Goal: Obtain resource: Download file/media

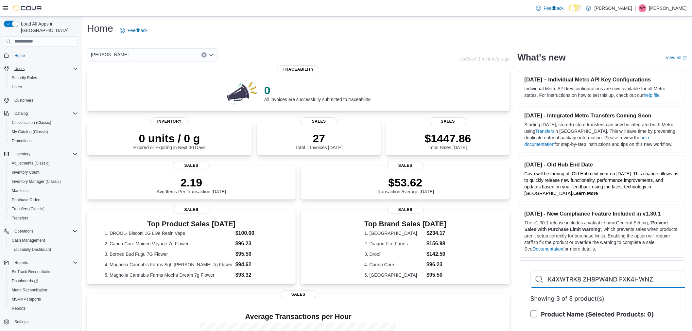
click at [75, 66] on icon "Complex example" at bounding box center [75, 68] width 5 height 5
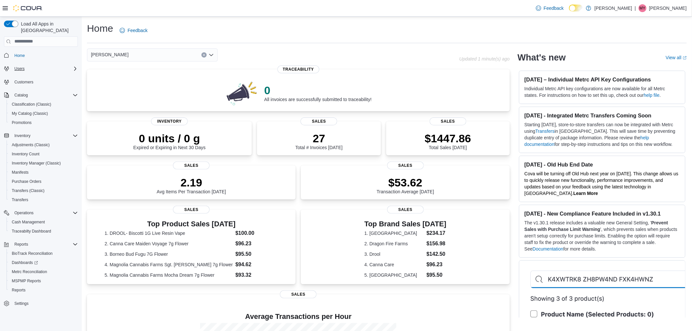
click at [75, 66] on icon "Complex example" at bounding box center [75, 68] width 5 height 5
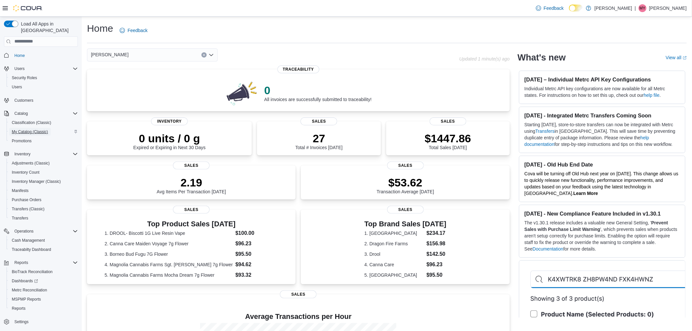
click at [35, 129] on span "My Catalog (Classic)" at bounding box center [30, 131] width 36 height 5
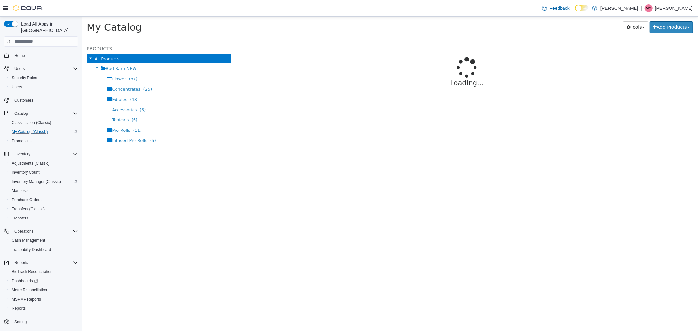
select select "**********"
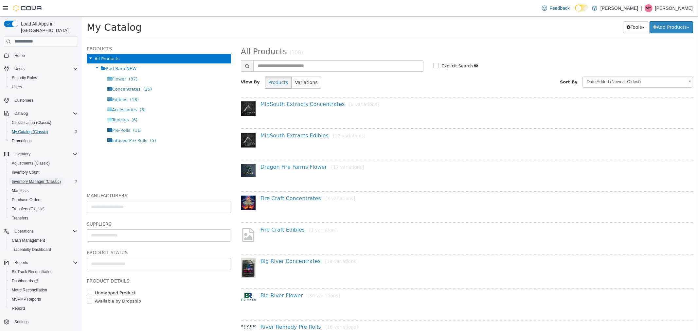
click at [49, 179] on span "Inventory Manager (Classic)" at bounding box center [36, 181] width 49 height 5
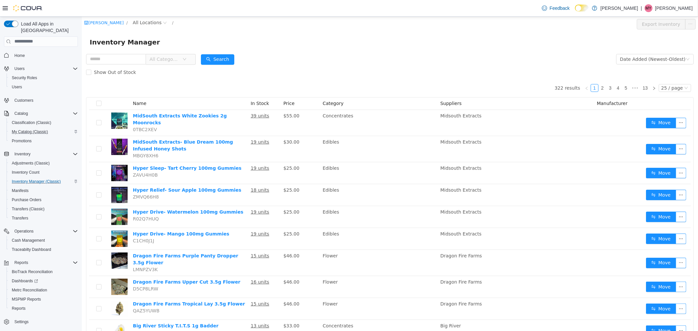
drag, startPoint x: 123, startPoint y: 203, endPoint x: 368, endPoint y: 39, distance: 294.6
click at [368, 39] on div "Inventory Manager" at bounding box center [389, 42] width 600 height 10
click at [50, 295] on div "MSPMP Reports" at bounding box center [43, 299] width 69 height 8
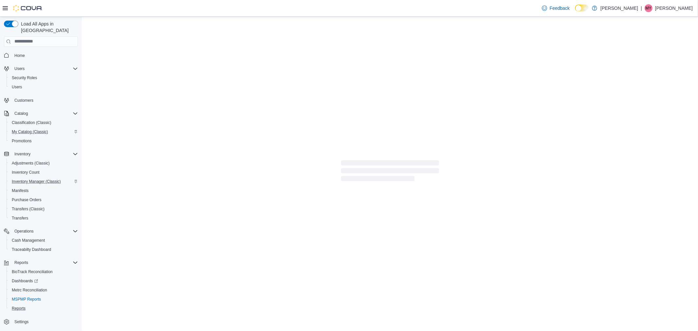
click at [47, 305] on button "Reports" at bounding box center [44, 308] width 74 height 9
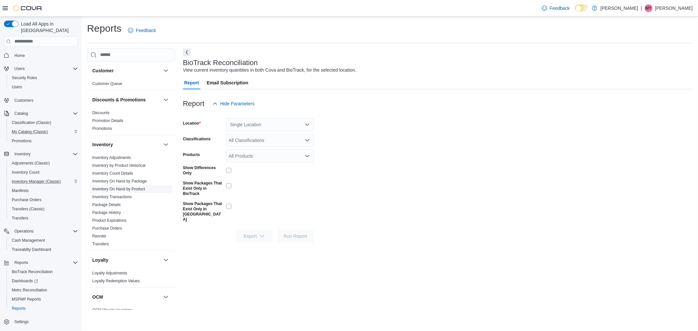
click at [135, 190] on link "Inventory On Hand by Product" at bounding box center [118, 189] width 53 height 5
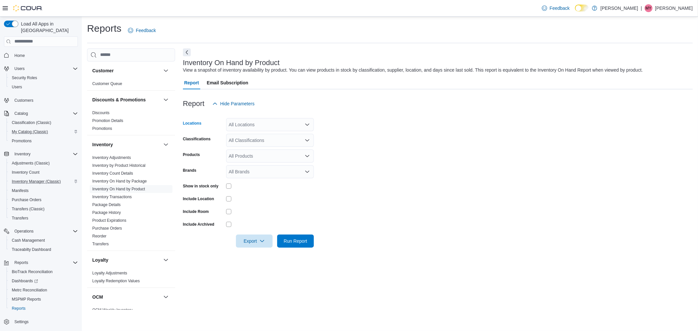
click at [243, 122] on div "All Locations" at bounding box center [270, 124] width 88 height 13
click at [259, 144] on span "15160 MS-67, Suite A" at bounding box center [262, 145] width 44 height 7
click at [298, 86] on div "Report Email Subscription" at bounding box center [437, 82] width 509 height 13
click at [286, 142] on div "All Classifications" at bounding box center [270, 140] width 88 height 13
click at [266, 162] on div "Flower" at bounding box center [270, 160] width 80 height 7
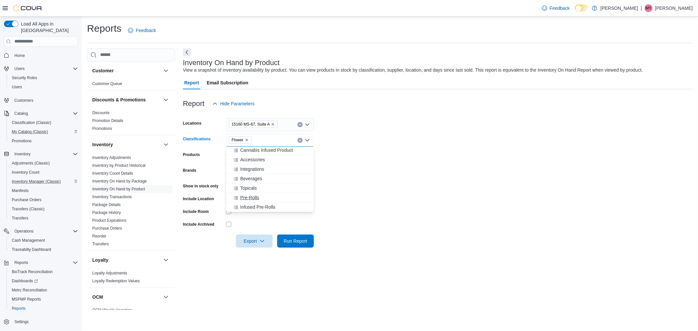
click at [266, 201] on button "Pre-Rolls" at bounding box center [270, 197] width 88 height 9
click at [353, 163] on form "Locations 15160 MS-67, Suite A Classifications Flower Pre-Rolls Combo box. Sele…" at bounding box center [437, 178] width 509 height 137
click at [296, 127] on div "15160 MS-67, Suite A" at bounding box center [270, 124] width 88 height 13
click at [298, 123] on button "Clear input" at bounding box center [299, 124] width 5 height 5
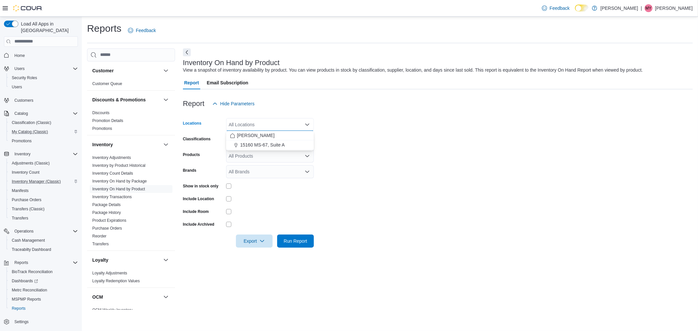
click at [355, 128] on form "Locations All Locations Combo box. Selected. Combo box input. All Locations. Ty…" at bounding box center [437, 178] width 509 height 137
click at [298, 139] on button "Clear input" at bounding box center [299, 140] width 5 height 5
click at [341, 106] on div "Report Hide Parameters" at bounding box center [437, 103] width 509 height 13
click at [137, 190] on link "Inventory On Hand by Product" at bounding box center [118, 189] width 53 height 5
click at [264, 125] on div "All Locations" at bounding box center [270, 124] width 88 height 13
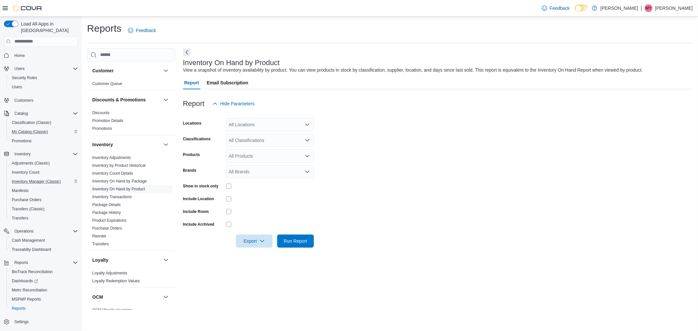
click at [285, 100] on div "Report Hide Parameters" at bounding box center [437, 103] width 509 height 13
click at [20, 53] on span "Home" at bounding box center [19, 55] width 10 height 5
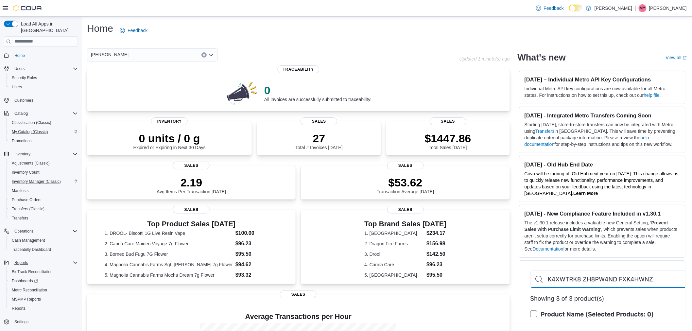
click at [73, 260] on icon "Complex example" at bounding box center [75, 262] width 5 height 5
click at [34, 304] on div "Reports" at bounding box center [43, 308] width 69 height 8
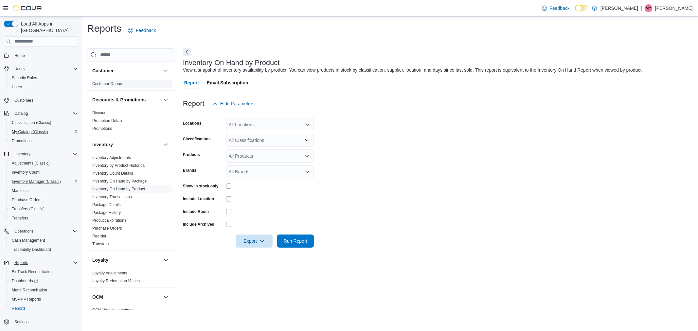
click at [113, 81] on span "Customer Queue" at bounding box center [107, 83] width 30 height 5
click at [128, 191] on link "Inventory On Hand by Product" at bounding box center [118, 189] width 53 height 5
click at [284, 124] on div "All Locations" at bounding box center [270, 124] width 88 height 13
click at [272, 145] on span "15160 MS-67, Suite A" at bounding box center [262, 145] width 44 height 7
click at [431, 172] on form "Locations 15160 MS-67, Suite A Combo box. Selected. 15160 MS-67, Suite A. Press…" at bounding box center [437, 178] width 509 height 137
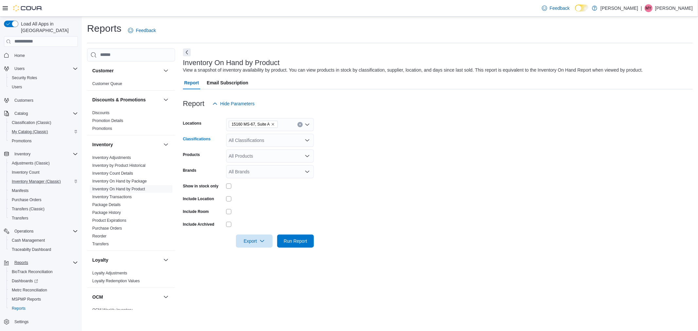
click at [259, 136] on div "All Classifications" at bounding box center [270, 140] width 88 height 13
click at [277, 162] on div "Flower" at bounding box center [270, 160] width 80 height 7
click at [291, 198] on div "Pre-Rolls" at bounding box center [270, 197] width 80 height 7
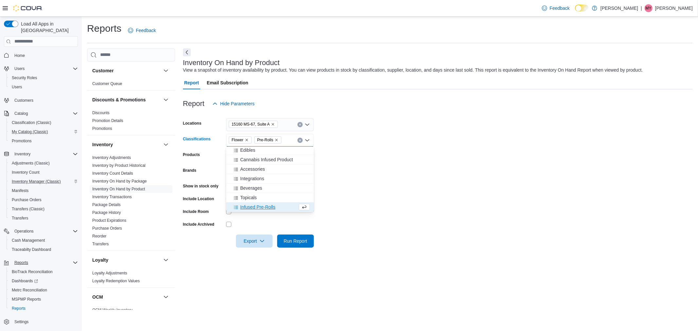
click at [433, 193] on form "Locations 15160 MS-67, Suite A Classifications Flower Pre-Rolls Combo box. Sele…" at bounding box center [437, 178] width 509 height 137
click at [262, 240] on icon "button" at bounding box center [261, 240] width 5 height 5
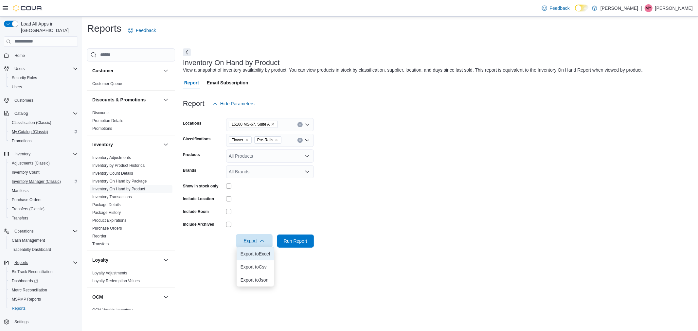
click at [264, 252] on span "Export to Excel" at bounding box center [254, 253] width 29 height 5
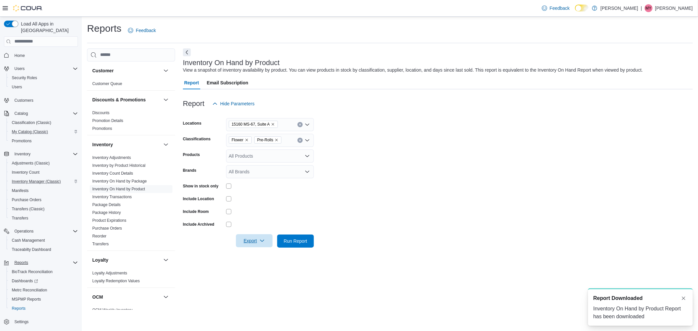
scroll to position [0, 0]
click at [300, 141] on icon "Clear input" at bounding box center [300, 140] width 2 height 2
click at [300, 141] on div "All Classifications" at bounding box center [270, 140] width 88 height 13
click at [295, 168] on div "Concentrates" at bounding box center [270, 170] width 80 height 7
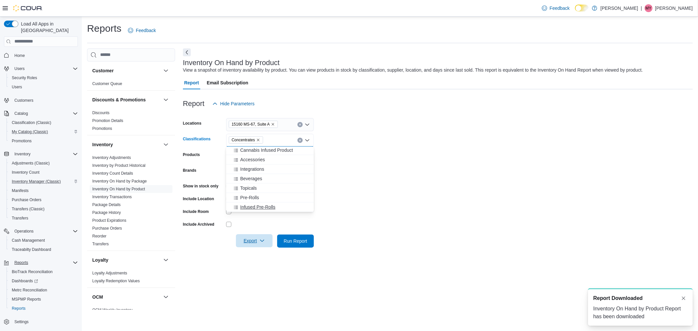
click at [291, 203] on button "Infused Pre-Rolls" at bounding box center [270, 206] width 88 height 9
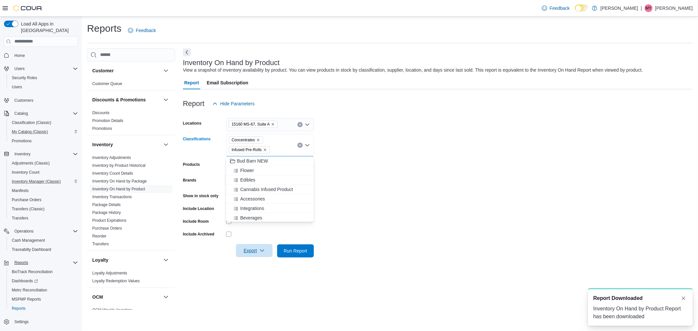
click at [386, 208] on form "Locations 15160 MS-67, Suite A Classifications Concentrates Infused Pre-Rolls C…" at bounding box center [437, 183] width 509 height 147
click at [257, 251] on span "Export" at bounding box center [254, 250] width 29 height 13
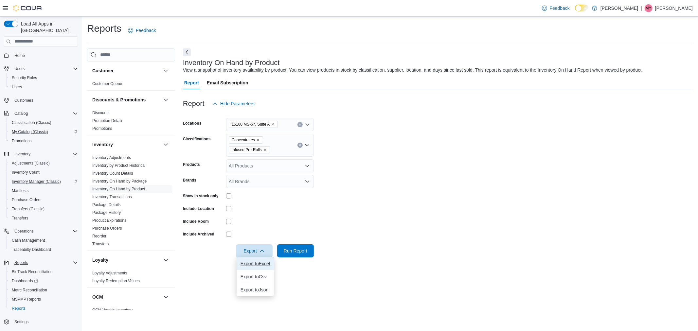
click at [269, 261] on span "Export to Excel" at bounding box center [254, 263] width 29 height 5
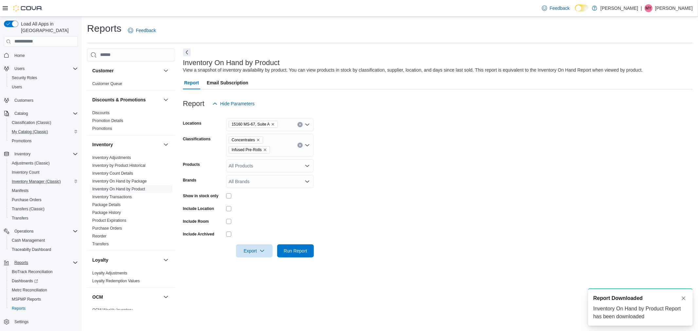
click at [296, 145] on div "Concentrates Infused Pre-Rolls" at bounding box center [270, 145] width 88 height 23
click at [302, 142] on div "Concentrates Infused Pre-Rolls Combo box. Selected. Concentrates, Infused Pre-R…" at bounding box center [270, 145] width 88 height 23
click at [300, 144] on icon "Clear input" at bounding box center [300, 145] width 3 height 3
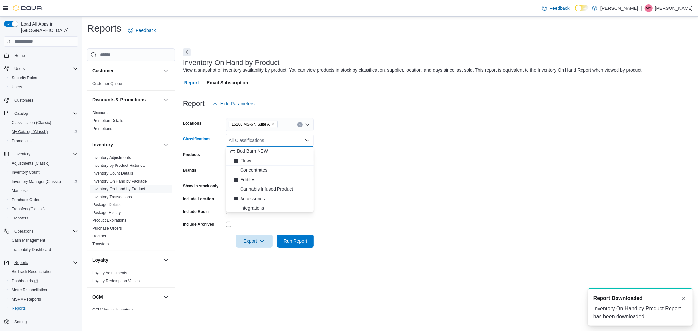
click at [279, 182] on div "Edibles" at bounding box center [270, 179] width 80 height 7
click at [283, 178] on span "Cannabis Infused Product" at bounding box center [266, 179] width 53 height 7
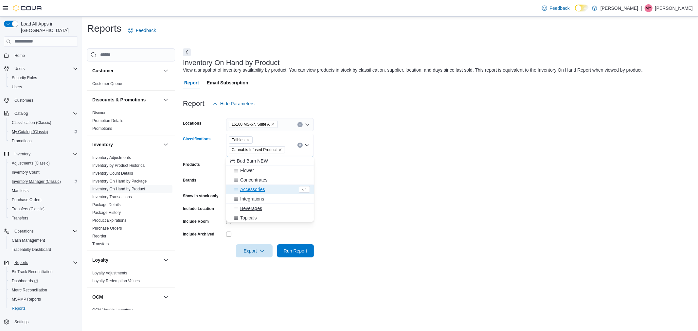
click at [283, 208] on div "Beverages" at bounding box center [270, 208] width 80 height 7
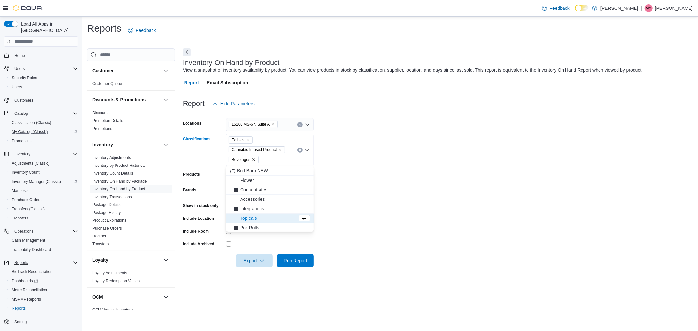
click at [284, 218] on div "Topicals" at bounding box center [263, 218] width 67 height 7
click at [448, 188] on form "Locations 15160 MS-67, Suite A Classifications Edibles Cannabis Infused Product…" at bounding box center [437, 188] width 509 height 157
drag, startPoint x: 256, startPoint y: 254, endPoint x: 262, endPoint y: 256, distance: 7.0
click at [260, 256] on span "Export" at bounding box center [254, 260] width 29 height 13
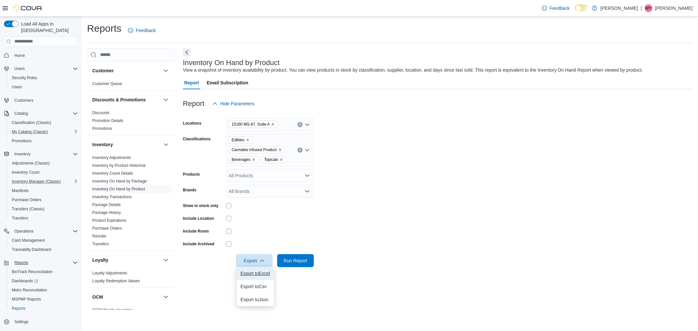
click at [267, 270] on button "Export to Excel" at bounding box center [254, 273] width 37 height 13
click at [684, 9] on p "[PERSON_NAME]" at bounding box center [674, 8] width 38 height 8
click at [665, 63] on button "Sign Out" at bounding box center [659, 65] width 60 height 10
